Goal: Check status: Check status

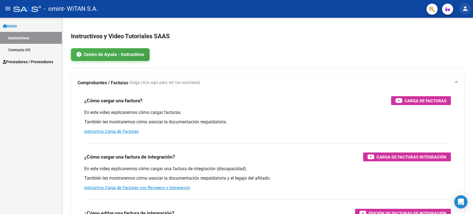
click at [467, 10] on mat-icon "person" at bounding box center [465, 8] width 7 height 7
click at [448, 21] on button "person Mi Perfil" at bounding box center [454, 23] width 34 height 13
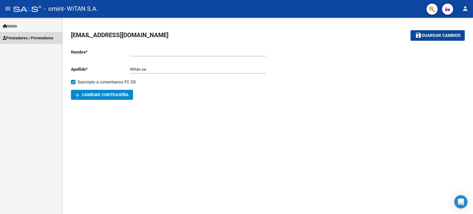
click at [42, 35] on span "Prestadores / Proveedores" at bounding box center [28, 38] width 50 height 6
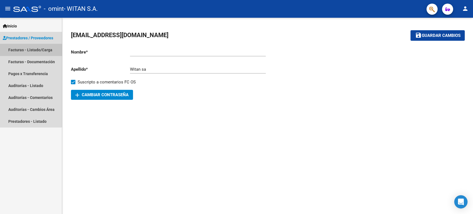
click at [10, 52] on link "Facturas - Listado/Carga" at bounding box center [31, 50] width 62 height 12
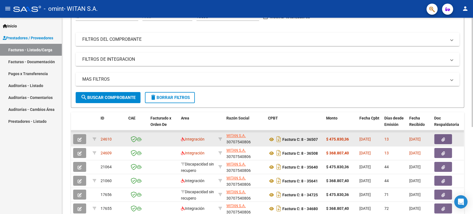
drag, startPoint x: 251, startPoint y: 143, endPoint x: 227, endPoint y: 143, distance: 24.1
click at [227, 143] on div "WITAN S.A. 30707540806" at bounding box center [245, 139] width 37 height 12
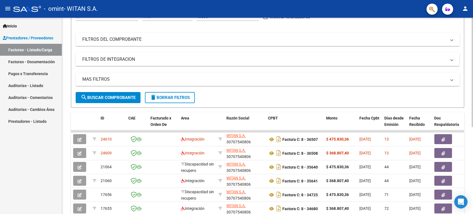
copy div "30707540806"
